Goal: Task Accomplishment & Management: Complete application form

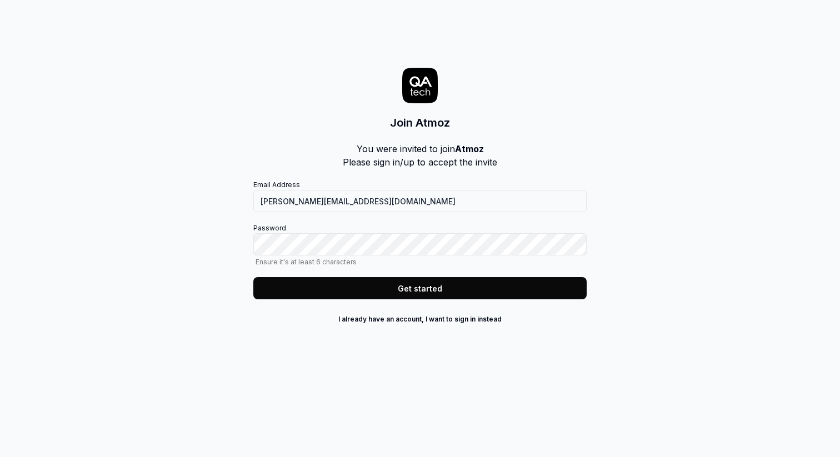
drag, startPoint x: 532, startPoint y: 218, endPoint x: 531, endPoint y: 232, distance: 13.4
click at [532, 226] on div "Email Address [PERSON_NAME][EMAIL_ADDRESS][DOMAIN_NAME] Password Ensure it's at…" at bounding box center [420, 240] width 334 height 120
click at [0, 457] on com-1password-button at bounding box center [0, 457] width 0 height 0
click at [452, 280] on button "Get started" at bounding box center [420, 288] width 334 height 22
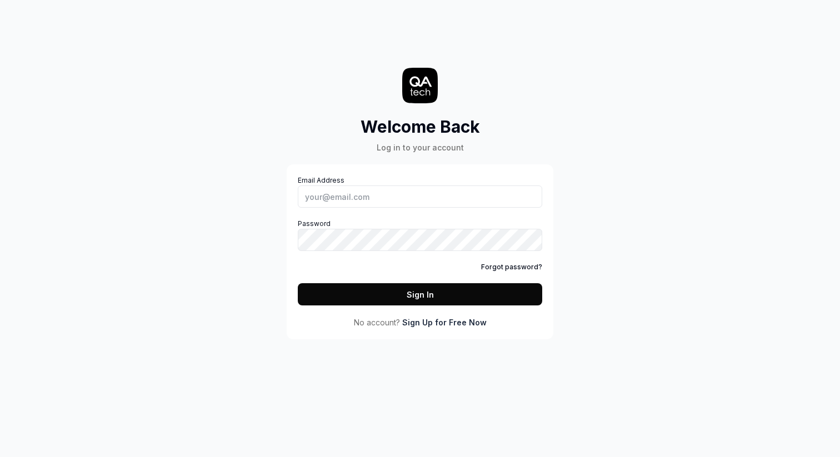
click at [755, 130] on div "Welcome Back Log in to your account Email Address Password Forgot password? Sig…" at bounding box center [420, 228] width 840 height 457
click at [436, 179] on label "Email Address" at bounding box center [420, 192] width 245 height 32
click at [436, 186] on input "Email Address" at bounding box center [420, 197] width 245 height 22
type input "[PERSON_NAME][EMAIL_ADDRESS][DOMAIN_NAME]"
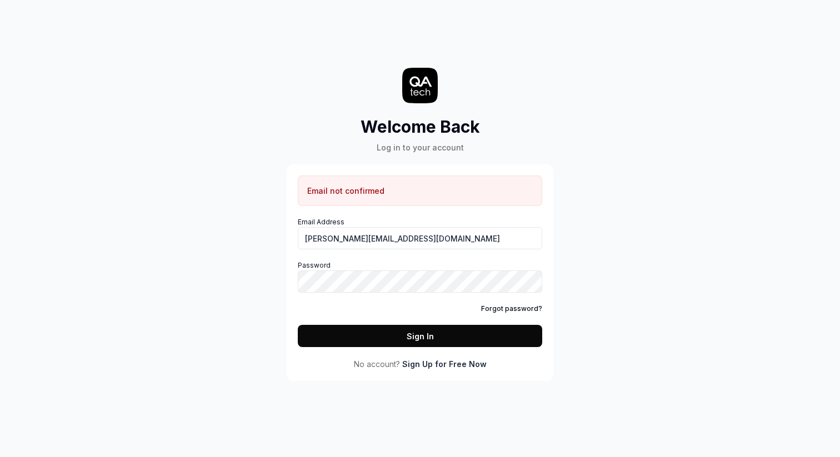
click at [265, 247] on div "Welcome Back Log in to your account Email not confirmed Email Address [PERSON_N…" at bounding box center [420, 201] width 334 height 359
click at [246, 258] on div "Welcome Back Log in to your account Email not confirmed Email Address [PERSON_N…" at bounding box center [420, 228] width 840 height 457
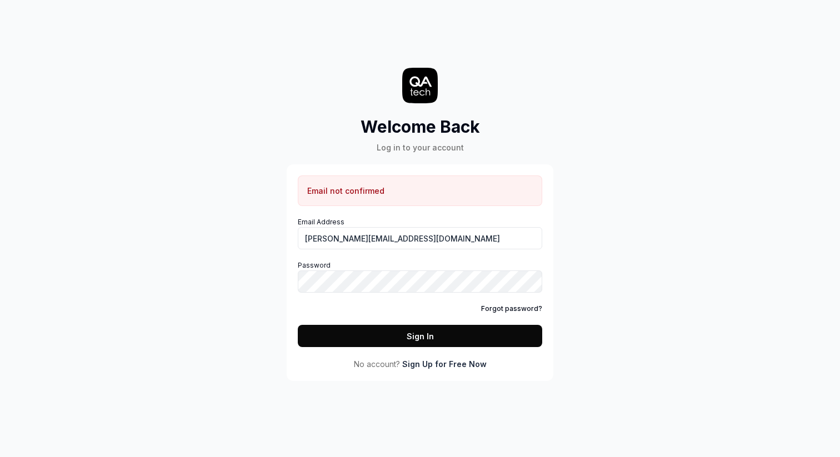
click at [246, 258] on div "Welcome Back Log in to your account Email not confirmed Email Address [PERSON_N…" at bounding box center [420, 228] width 840 height 457
click at [237, 226] on div "Welcome Back Log in to your account Email not confirmed Email Address [PERSON_N…" at bounding box center [420, 228] width 840 height 457
click at [484, 308] on div "Forgot password?" at bounding box center [420, 309] width 245 height 10
click at [490, 308] on link "Forgot password?" at bounding box center [511, 309] width 61 height 10
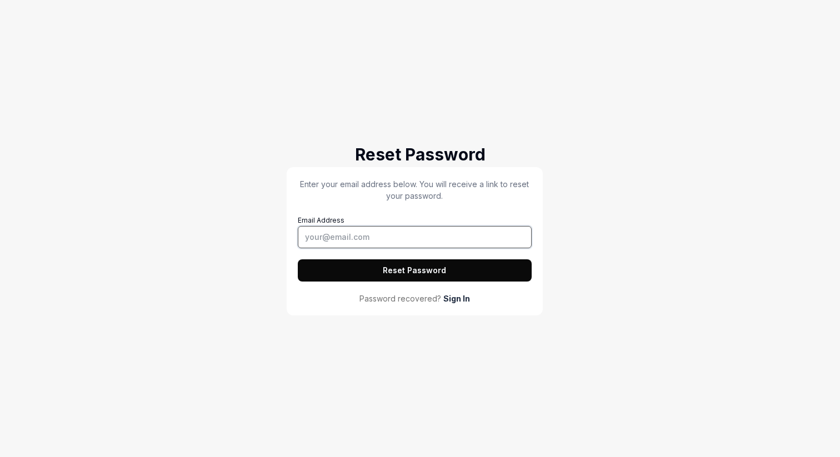
click at [419, 233] on input "Email Address" at bounding box center [415, 237] width 234 height 22
type input "[PERSON_NAME][EMAIL_ADDRESS][DOMAIN_NAME]"
click at [402, 277] on button "Reset Password" at bounding box center [415, 271] width 234 height 22
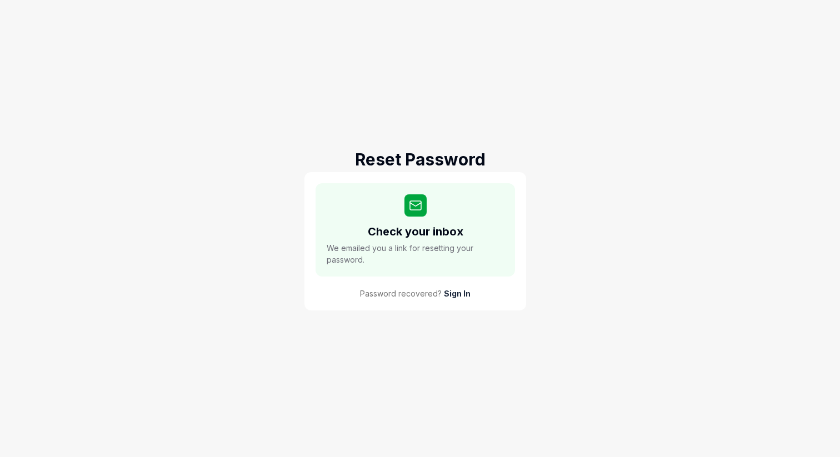
click at [283, 205] on div "Reset Password Check your inbox We emailed you a link for resetting your passwo…" at bounding box center [420, 228] width 840 height 457
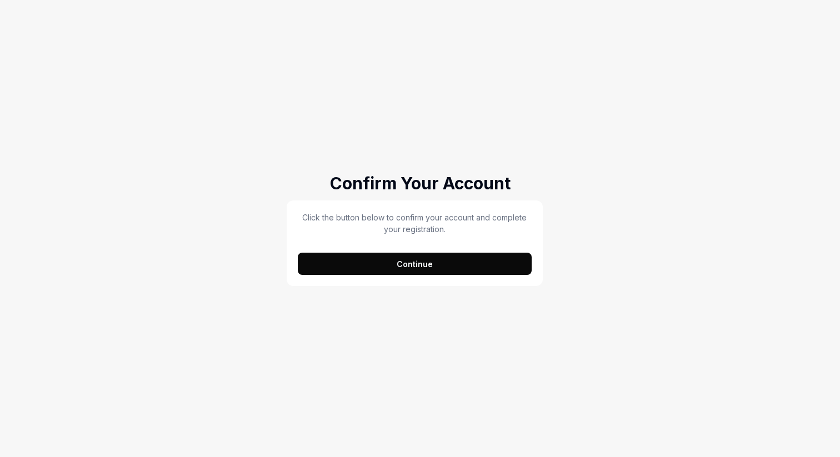
click at [467, 273] on button "Continue" at bounding box center [415, 264] width 234 height 22
